Goal: Information Seeking & Learning: Check status

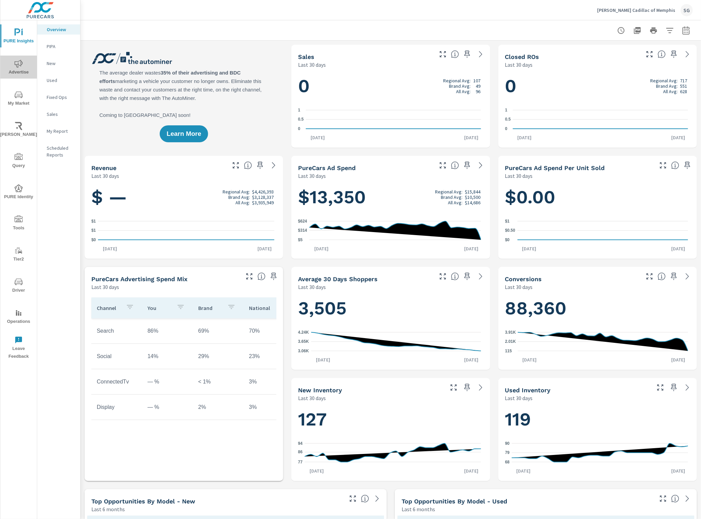
click at [21, 64] on icon "nav menu" at bounding box center [19, 64] width 8 height 8
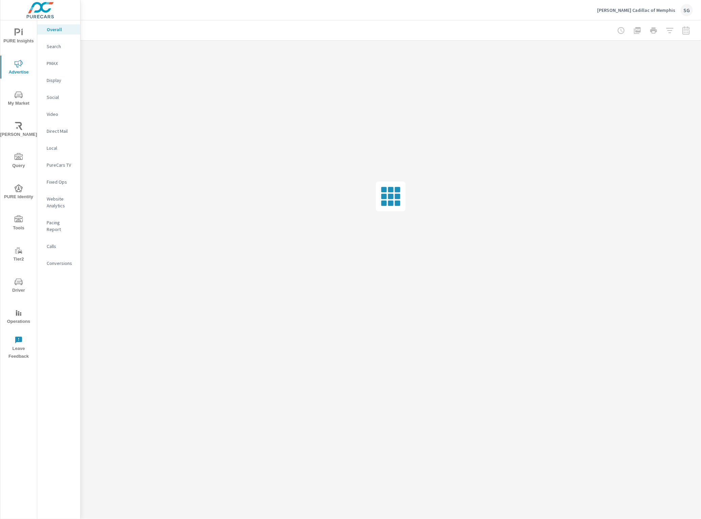
click at [58, 97] on p "Social" at bounding box center [61, 97] width 28 height 7
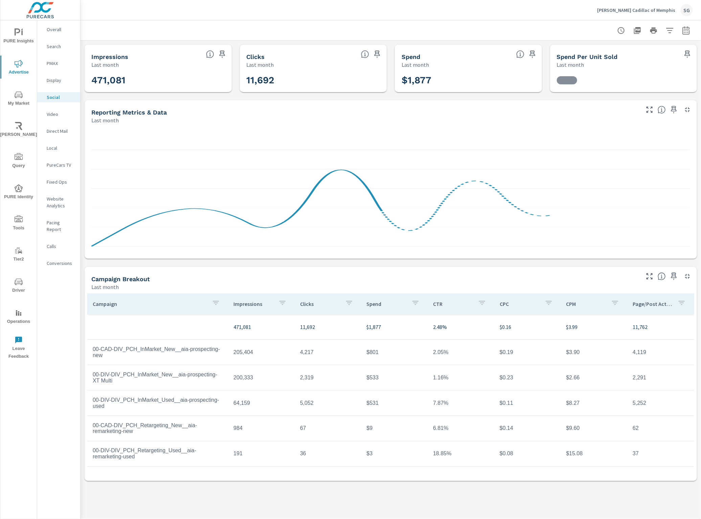
scroll to position [25, 0]
